Goal: Find specific page/section: Find specific page/section

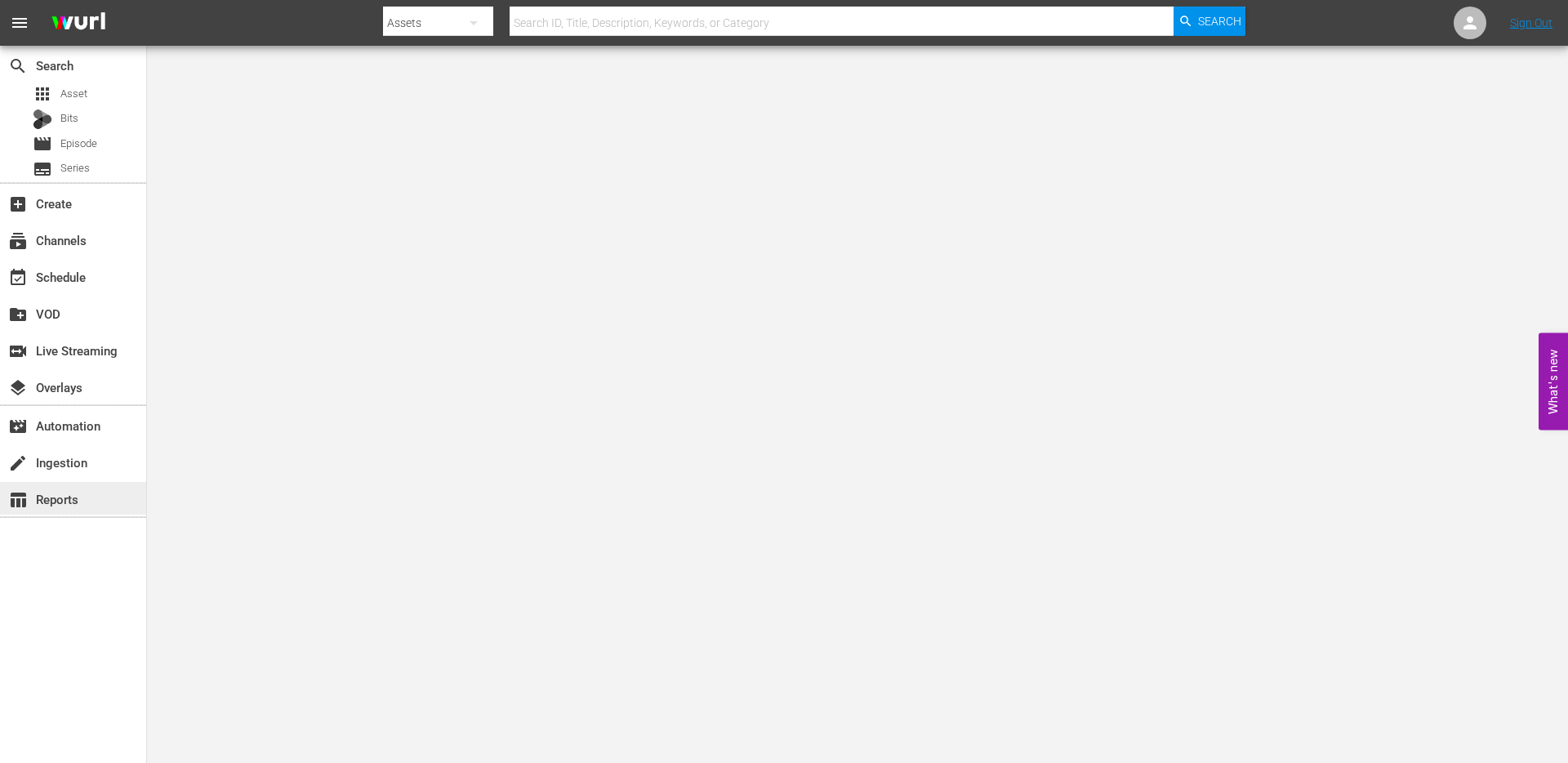
click at [73, 501] on div "table_chart Reports" at bounding box center [45, 497] width 92 height 15
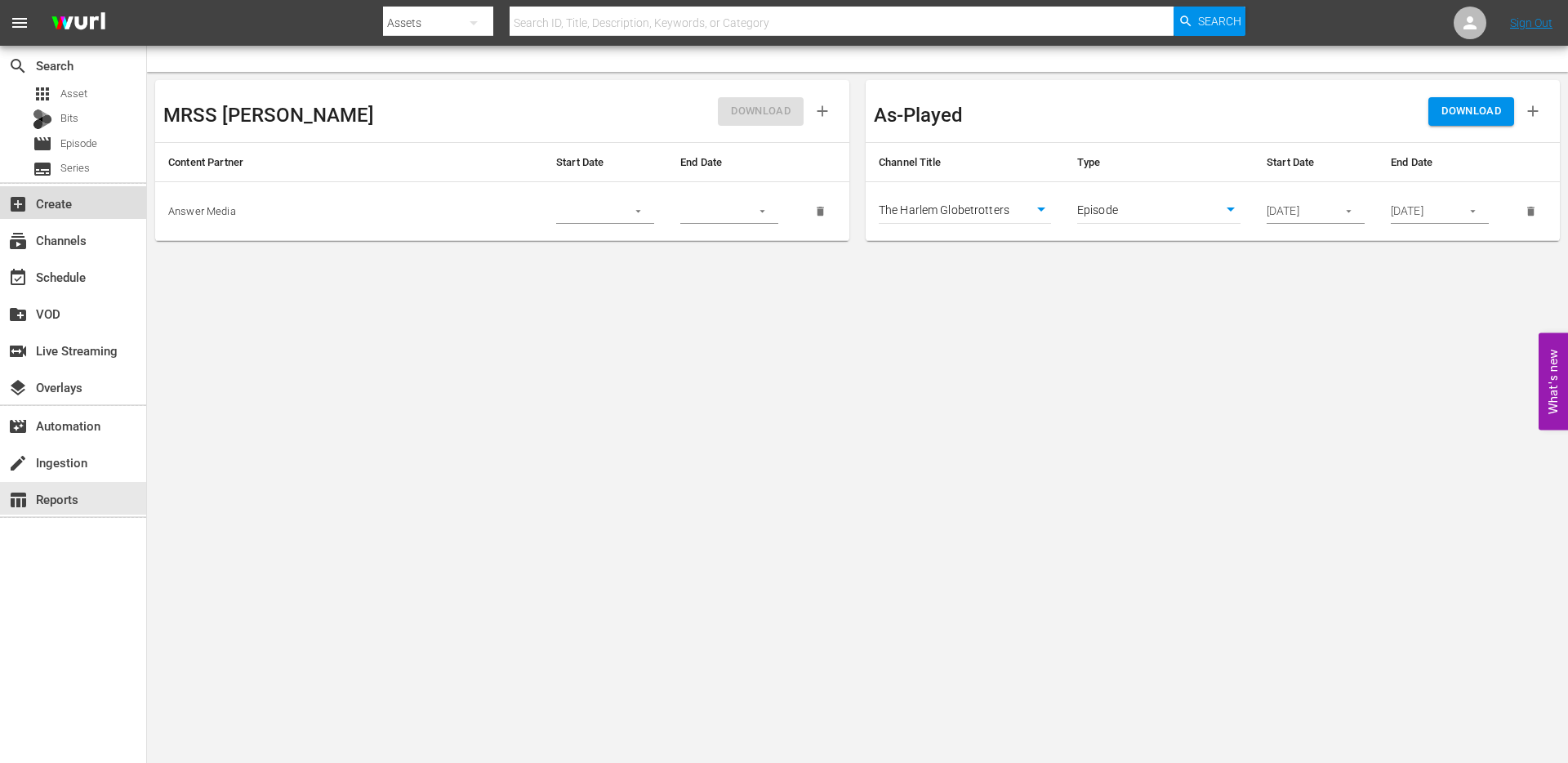
click at [60, 208] on div "add_box Create" at bounding box center [45, 201] width 92 height 15
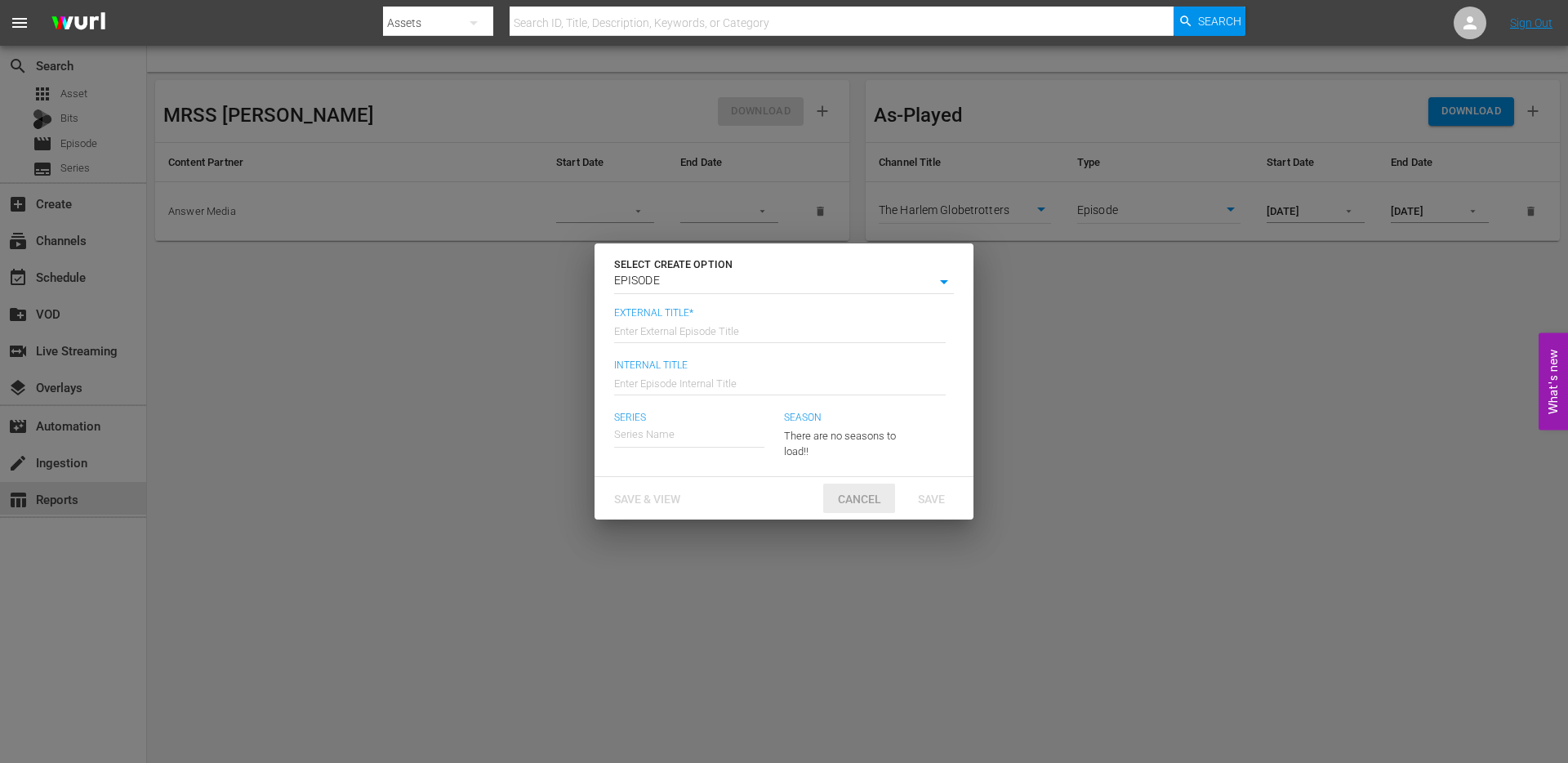
click at [854, 496] on span "Cancel" at bounding box center [860, 498] width 69 height 13
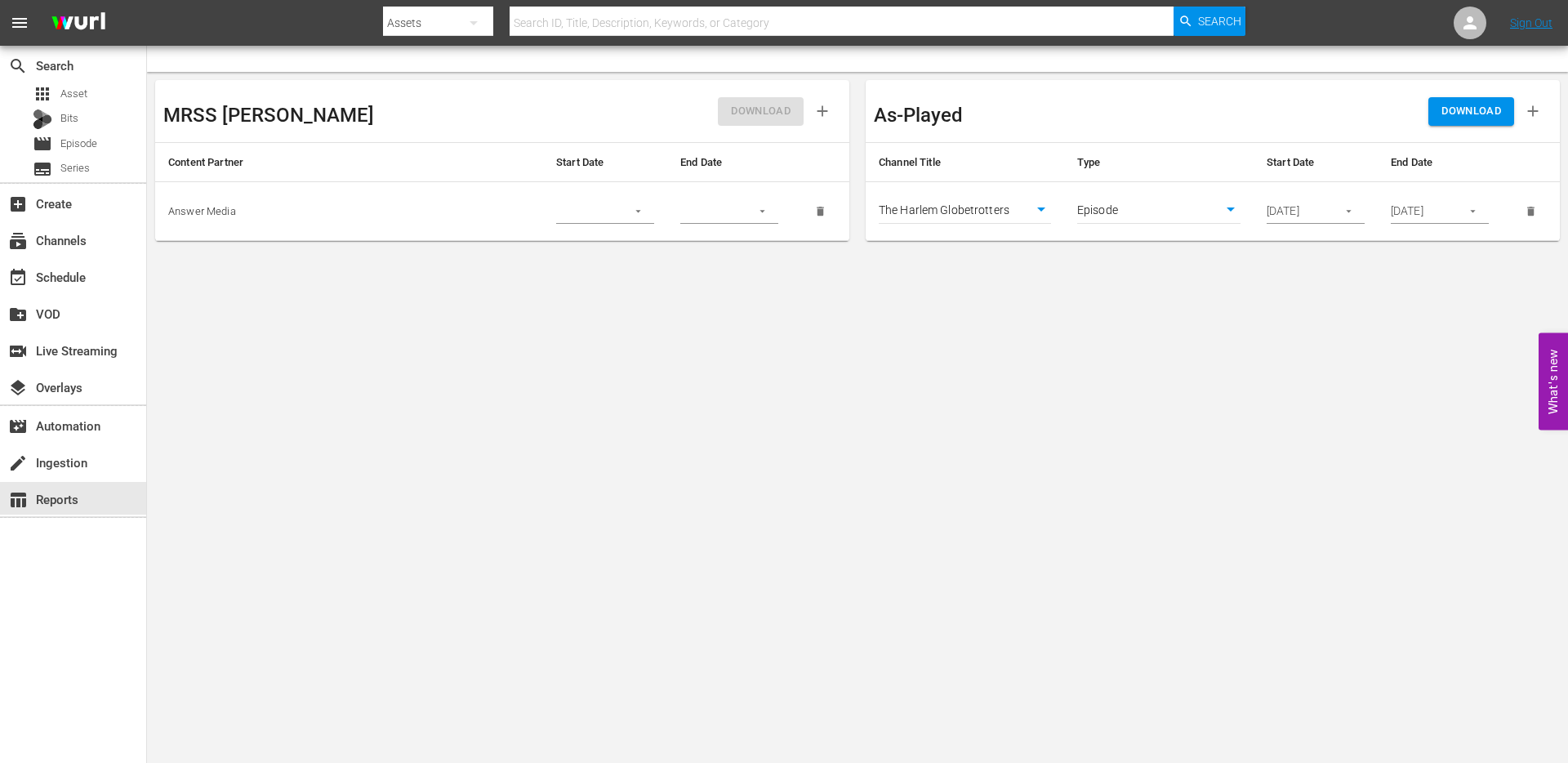
click at [25, 30] on span "menu" at bounding box center [20, 23] width 20 height 20
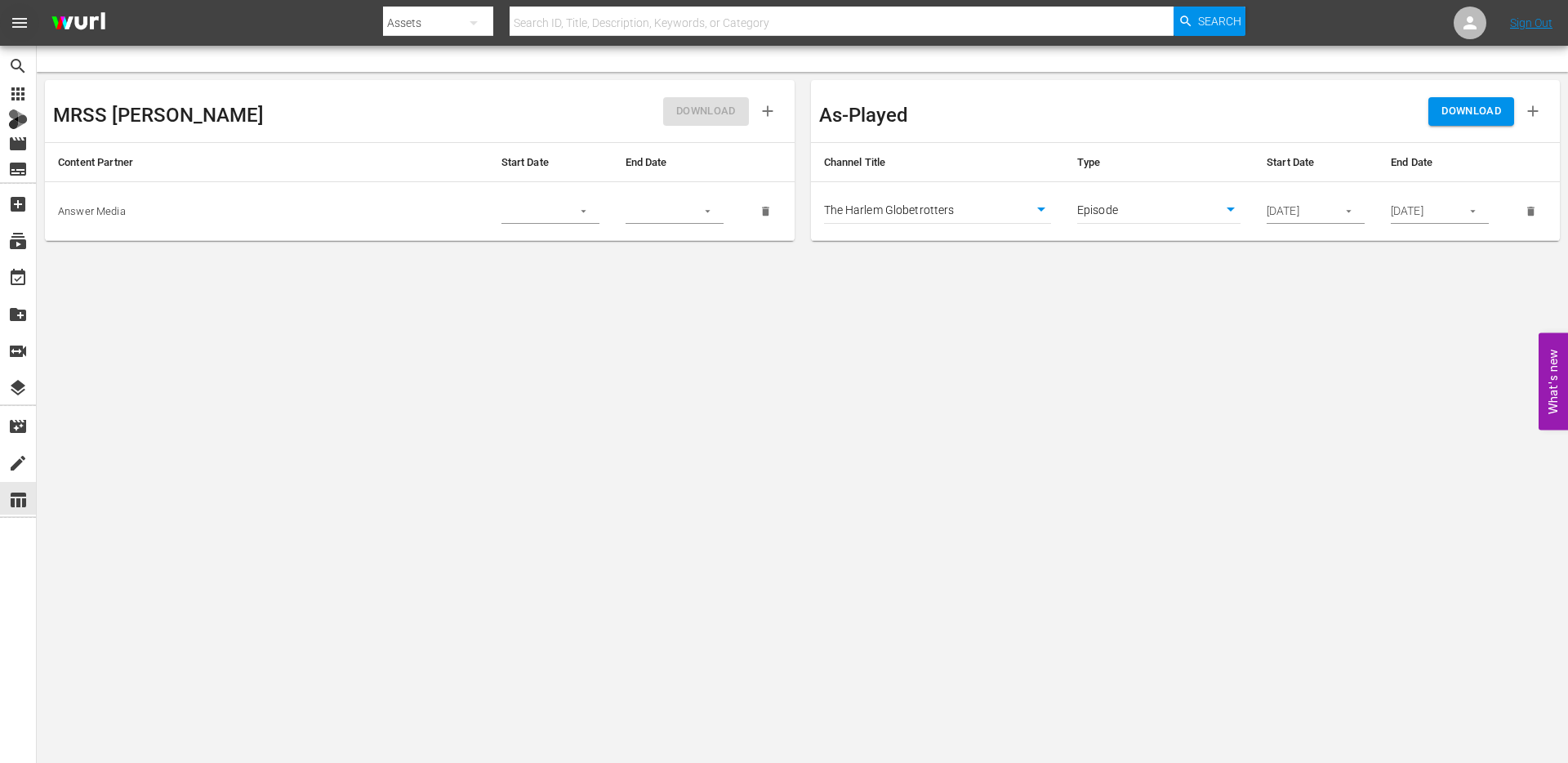
click at [25, 28] on span "menu" at bounding box center [20, 23] width 20 height 20
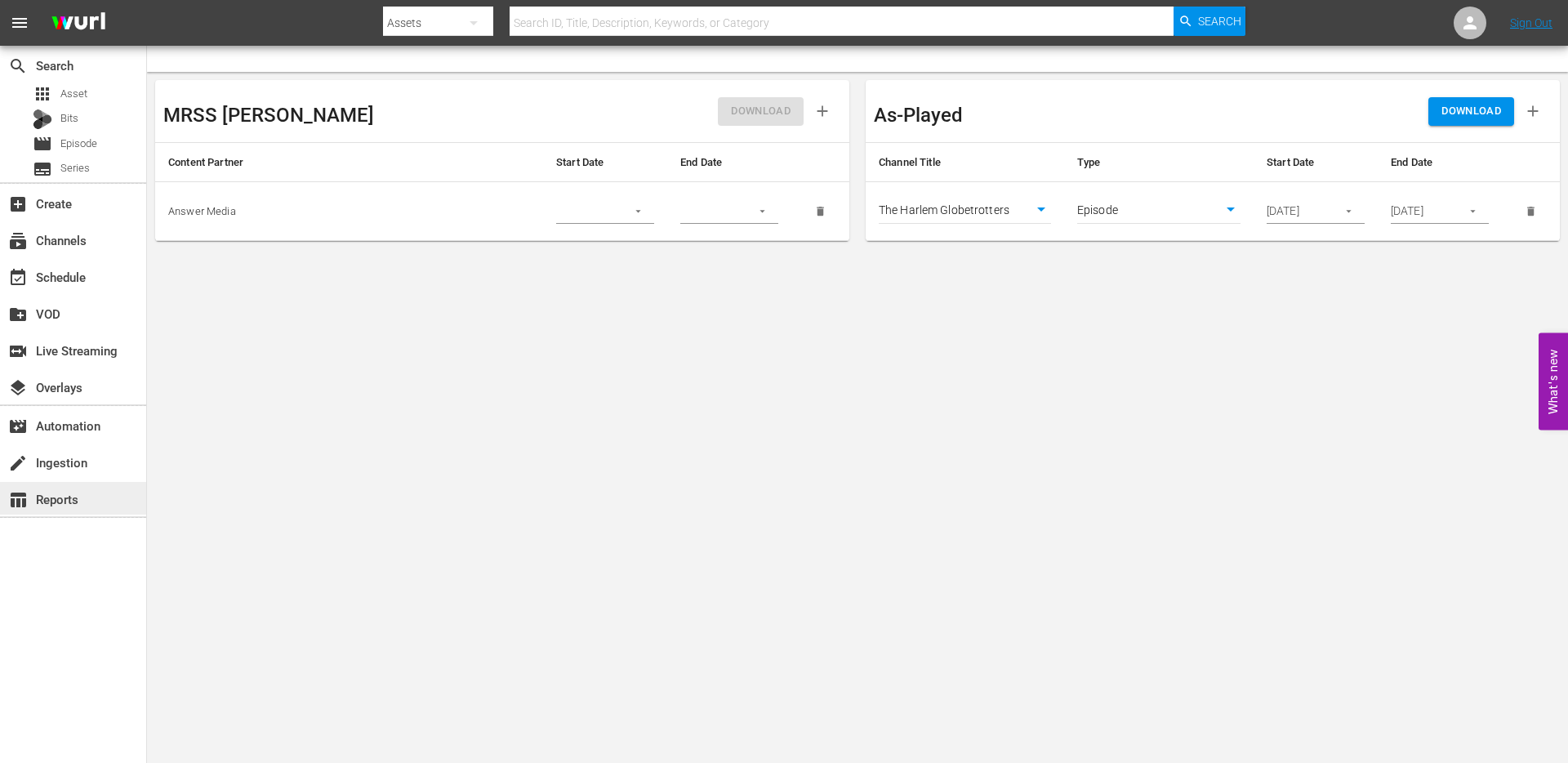
click at [79, 503] on div "table_chart Reports" at bounding box center [45, 497] width 92 height 15
click at [1053, 402] on body "menu Search By Assets Search ID, Title, Description, Keywords, or Category Sear…" at bounding box center [784, 381] width 1568 height 763
click at [1461, 31] on icon at bounding box center [1470, 23] width 20 height 20
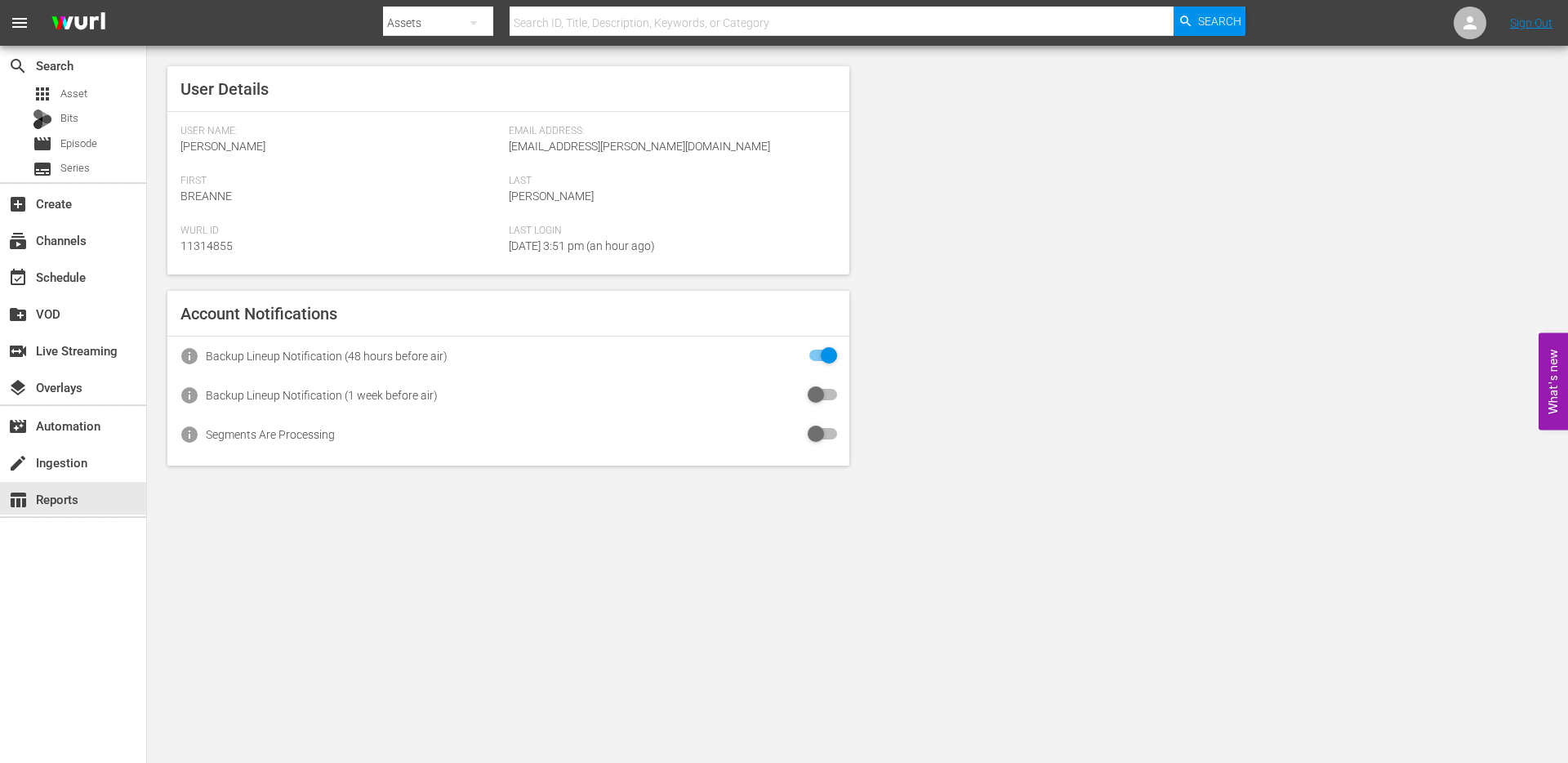
click at [327, 584] on body "menu Search By Assets Search ID, Title, Description, Keywords, or Category Sear…" at bounding box center [784, 381] width 1568 height 763
